Goal: Information Seeking & Learning: Learn about a topic

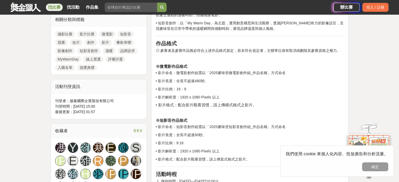
scroll to position [263, 0]
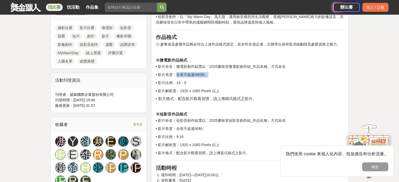
drag, startPoint x: 177, startPoint y: 74, endPoint x: 206, endPoint y: 75, distance: 28.9
click at [206, 75] on p "• 影片長度：全長不超過480秒。" at bounding box center [250, 75] width 189 height 6
click at [227, 81] on p "• 影片比例：16：9" at bounding box center [250, 83] width 189 height 6
drag, startPoint x: 177, startPoint y: 75, endPoint x: 202, endPoint y: 77, distance: 25.3
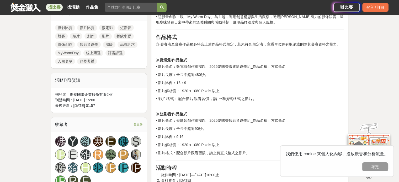
click at [238, 90] on p "• 影片解析度：1920 x 1080 Pixels 以上" at bounding box center [250, 91] width 189 height 6
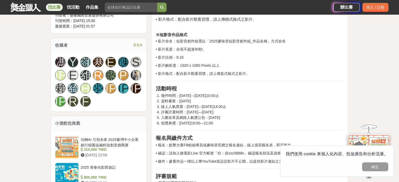
scroll to position [341, 0]
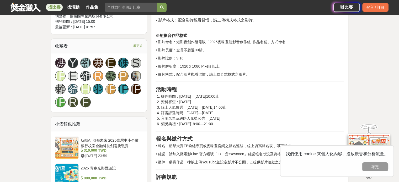
drag, startPoint x: 155, startPoint y: 89, endPoint x: 249, endPoint y: 119, distance: 98.6
drag, startPoint x: 232, startPoint y: 126, endPoint x: 221, endPoint y: 127, distance: 11.1
click at [231, 127] on li "頒獎典禮：[DATE]19:00—21:00" at bounding box center [252, 125] width 183 height 6
drag, startPoint x: 160, startPoint y: 117, endPoint x: 239, endPoint y: 125, distance: 78.9
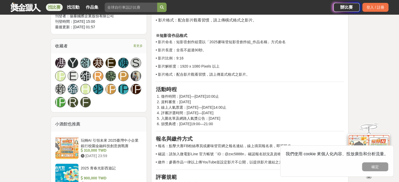
click at [239, 122] on ol "徵件時間：[DATE]—[DATE]10:00止 資料審查：[DATE] 線上人氣票選：[DATE]—[DATE]14:00止 評審評選時間：[DATE]—[…" at bounding box center [250, 110] width 189 height 33
click at [239, 126] on li "頒獎典禮：[DATE]19:00—21:00" at bounding box center [252, 125] width 183 height 6
drag, startPoint x: 162, startPoint y: 118, endPoint x: 246, endPoint y: 119, distance: 83.8
click at [246, 119] on li "入圍名單及網路人氣獎公告：[DATE]" at bounding box center [252, 119] width 183 height 6
drag, startPoint x: 186, startPoint y: 123, endPoint x: 233, endPoint y: 125, distance: 47.0
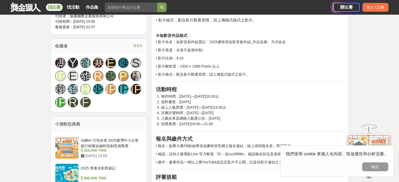
click at [233, 125] on li "頒獎典禮：[DATE]19:00—21:00" at bounding box center [252, 125] width 183 height 6
click at [243, 125] on li "頒獎典禮：[DATE]19:00—21:00" at bounding box center [252, 125] width 183 height 6
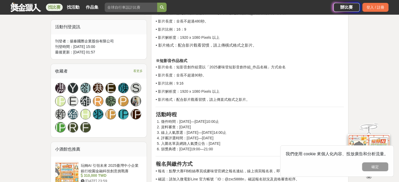
scroll to position [315, 0]
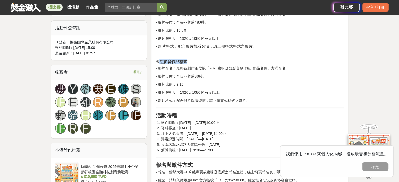
drag, startPoint x: 160, startPoint y: 62, endPoint x: 197, endPoint y: 62, distance: 37.3
click at [197, 62] on h4 "※短影音作品格式" at bounding box center [250, 57] width 189 height 14
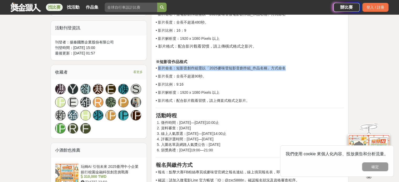
drag, startPoint x: 159, startPoint y: 69, endPoint x: 294, endPoint y: 69, distance: 135.5
click at [294, 69] on p "• 影片命名：短影音創作組需以「2025麥味登短影音創作組_作品名稱」方式命名" at bounding box center [250, 69] width 189 height 6
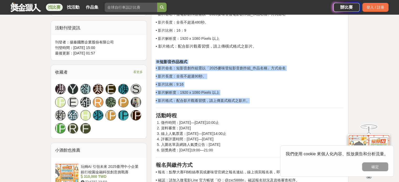
drag, startPoint x: 249, startPoint y: 99, endPoint x: 158, endPoint y: 60, distance: 100.1
click at [255, 60] on h4 "※短影音作品格式" at bounding box center [250, 57] width 189 height 14
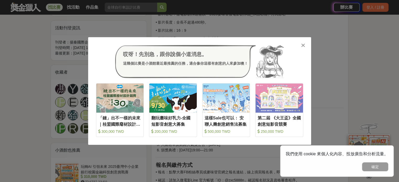
click at [303, 46] on icon at bounding box center [303, 45] width 4 height 5
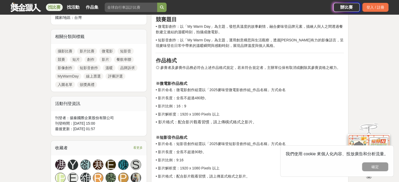
scroll to position [263, 0]
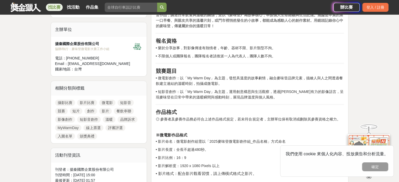
scroll to position [184, 0]
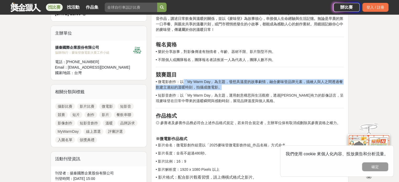
drag, startPoint x: 184, startPoint y: 81, endPoint x: 321, endPoint y: 85, distance: 137.4
click at [321, 85] on p "• 微電影創作：以「My Warm Day」為主題，發想具溫度的故事劇情，融合麥味登品牌元素，描繪人與人之間透過餐飲建立連結的溫暖時刻，拍攝成微電影。" at bounding box center [250, 84] width 189 height 11
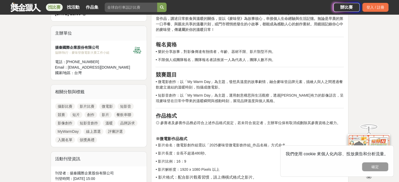
click at [269, 94] on p "• 短影音創作：以「My Warm Day」為主題，運用創意構思與生活觀察，透過[PERSON_NAME]有力的影像語言，呈現麥味登在日常中帶來的溫暖瞬間與感…" at bounding box center [250, 98] width 189 height 11
drag, startPoint x: 181, startPoint y: 82, endPoint x: 231, endPoint y: 82, distance: 50.7
click at [231, 82] on p "• 微電影創作：以「My Warm Day」為主題，發想具溫度的故事劇情，融合麥味登品牌元素，描繪人與人之間透過餐飲建立連結的溫暖時刻，拍攝成微電影。" at bounding box center [250, 84] width 189 height 11
